Goal: Task Accomplishment & Management: Manage account settings

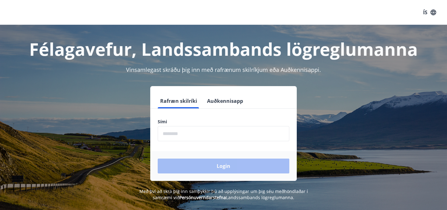
click at [176, 133] on input "phone" at bounding box center [224, 133] width 132 height 15
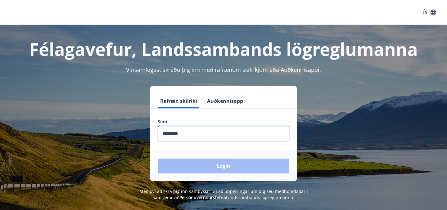
click at [204, 127] on input "phone" at bounding box center [224, 133] width 132 height 15
click at [209, 168] on div "Login" at bounding box center [223, 166] width 146 height 30
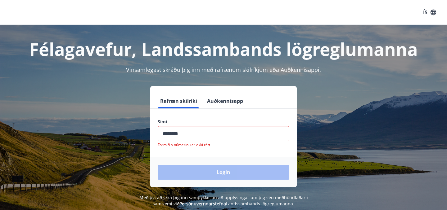
click at [194, 134] on input "phone" at bounding box center [224, 133] width 132 height 15
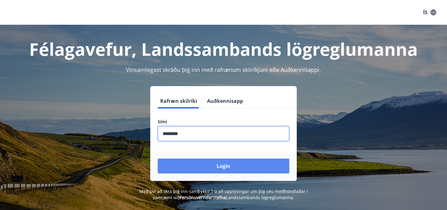
type input "********"
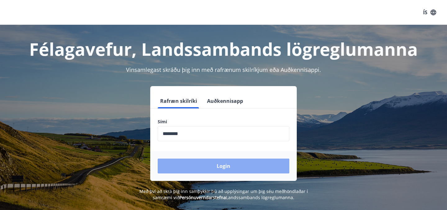
click at [177, 168] on button "Login" at bounding box center [224, 166] width 132 height 15
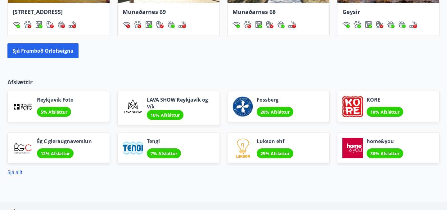
scroll to position [525, 0]
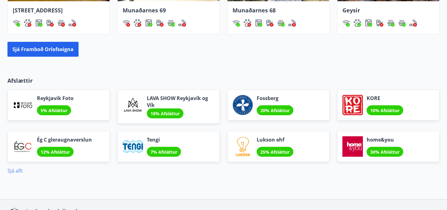
click at [12, 172] on link "Sjá allt" at bounding box center [14, 170] width 15 height 7
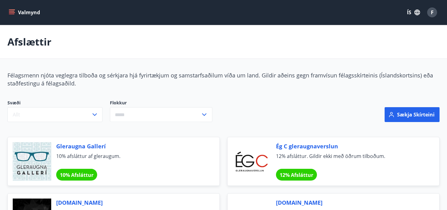
click at [16, 16] on button "Valmynd" at bounding box center [24, 12] width 35 height 11
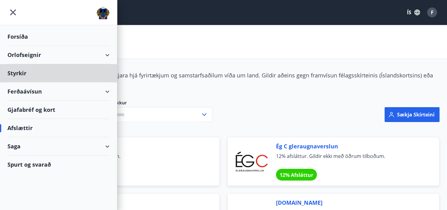
click at [16, 39] on div "Forsíða" at bounding box center [58, 37] width 102 height 18
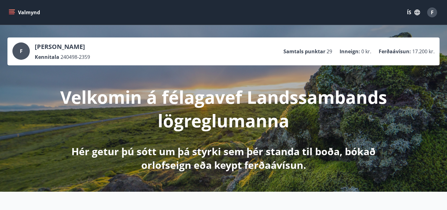
drag, startPoint x: 392, startPoint y: 52, endPoint x: 416, endPoint y: 52, distance: 24.2
click at [414, 51] on li "Ferðaávísun : 17.200 kr." at bounding box center [406, 51] width 56 height 7
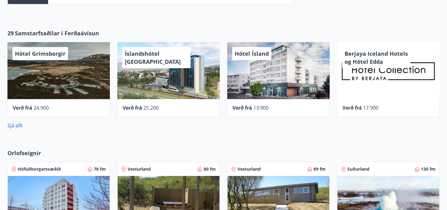
scroll to position [295, 0]
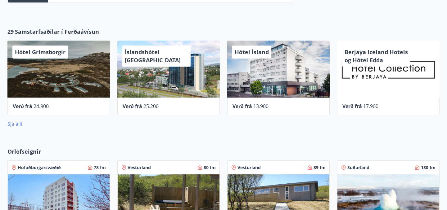
click at [16, 124] on link "Sjá allt" at bounding box center [14, 124] width 15 height 7
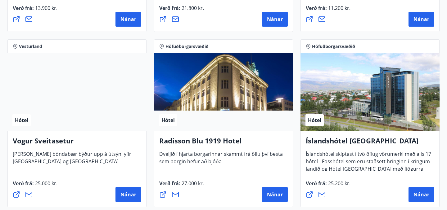
scroll to position [1137, 0]
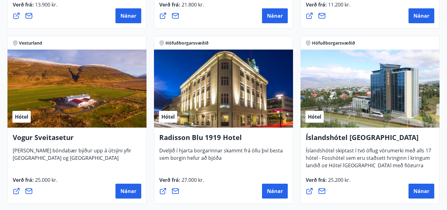
click at [16, 191] on icon at bounding box center [16, 191] width 6 height 6
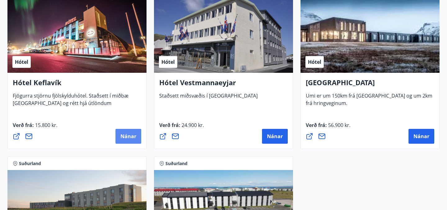
scroll to position [1547, 0]
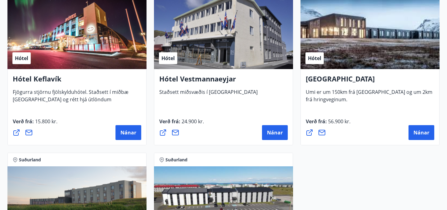
click at [310, 133] on icon at bounding box center [308, 132] width 7 height 7
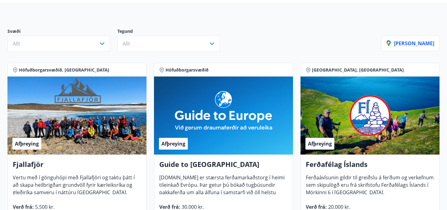
scroll to position [0, 0]
